Goal: Navigation & Orientation: Go to known website

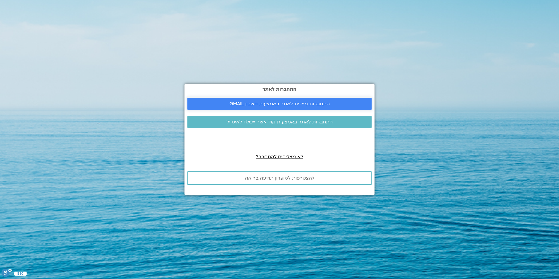
click at [314, 105] on span "התחברות מיידית לאתר באמצעות חשבון GMAIL" at bounding box center [279, 103] width 100 height 5
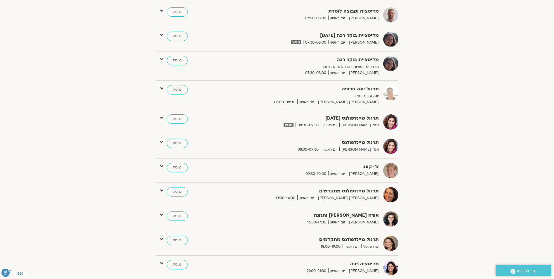
scroll to position [157, 0]
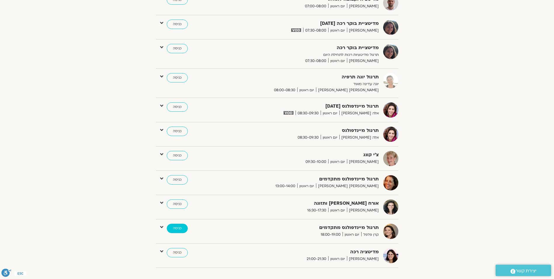
click at [174, 229] on link "כניסה" at bounding box center [177, 228] width 21 height 9
